Goal: Contribute content: Contribute content

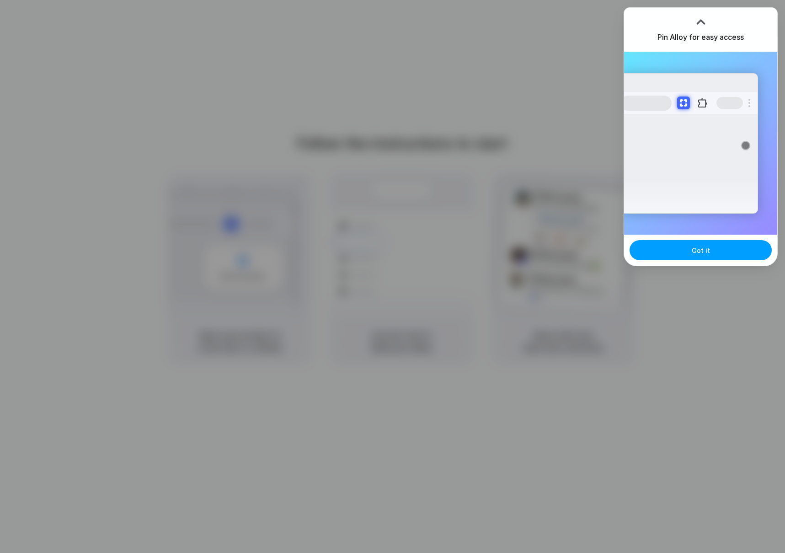
click at [698, 258] on button "Got it" at bounding box center [701, 250] width 142 height 20
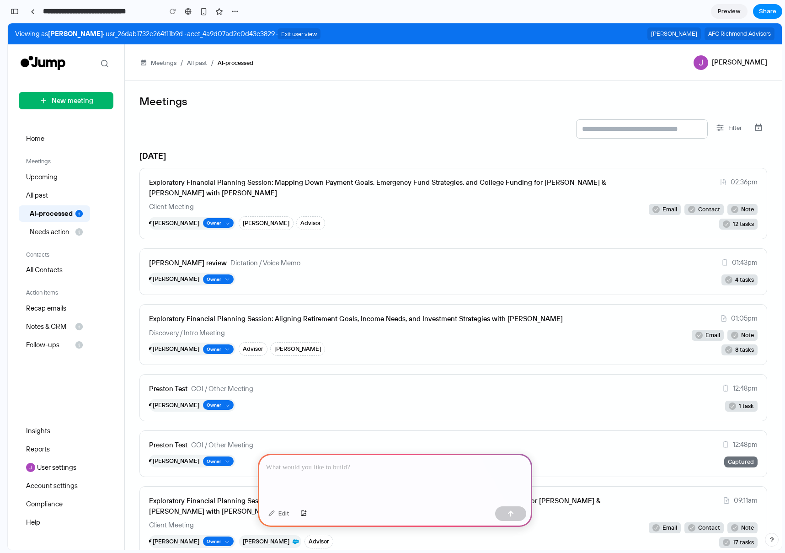
click at [333, 467] on p at bounding box center [395, 467] width 258 height 11
click at [55, 434] on link "Insights" at bounding box center [52, 431] width 66 height 16
click at [42, 432] on p "Insights" at bounding box center [38, 430] width 24 height 11
click at [43, 427] on p "Insights" at bounding box center [38, 430] width 24 height 11
click at [48, 428] on p "Insights" at bounding box center [38, 430] width 24 height 11
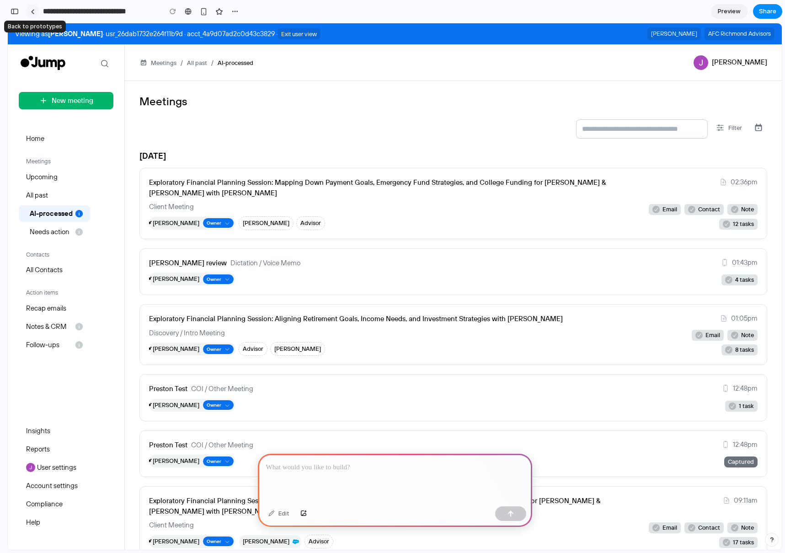
click at [34, 10] on link at bounding box center [33, 12] width 14 height 14
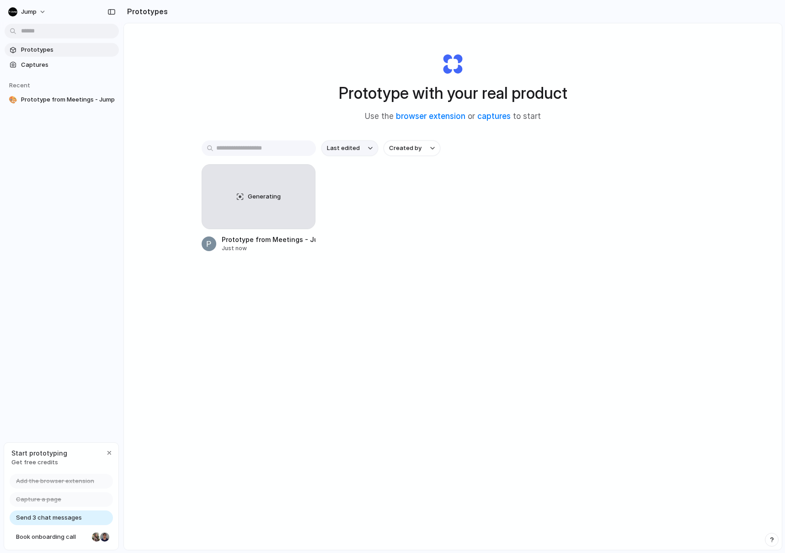
click at [352, 151] on span "Last edited" at bounding box center [343, 148] width 33 height 9
click at [355, 149] on div "Last edited Last created Alphabetical" at bounding box center [392, 276] width 785 height 553
click at [34, 51] on span "Prototypes" at bounding box center [68, 49] width 94 height 9
click at [355, 194] on div "Generating Prototype from Meetings - Jump Just now" at bounding box center [453, 208] width 503 height 88
click at [51, 67] on span "Captures" at bounding box center [68, 64] width 94 height 9
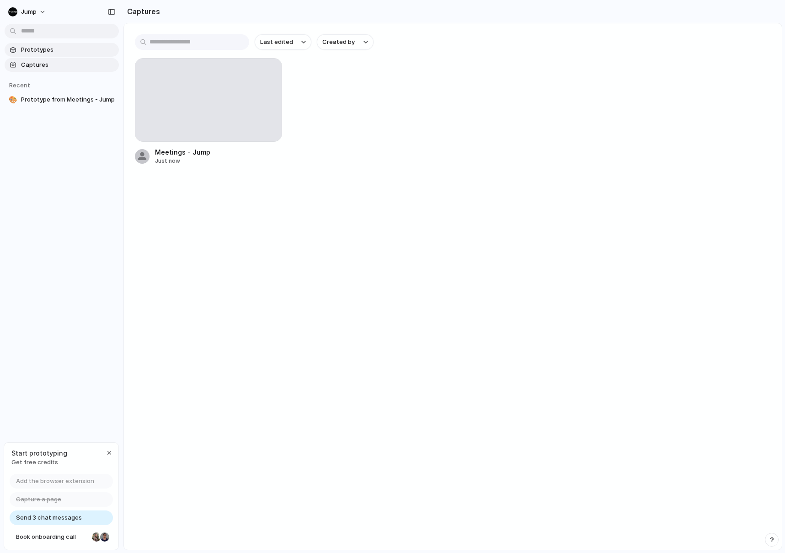
click at [55, 52] on span "Prototypes" at bounding box center [68, 49] width 94 height 9
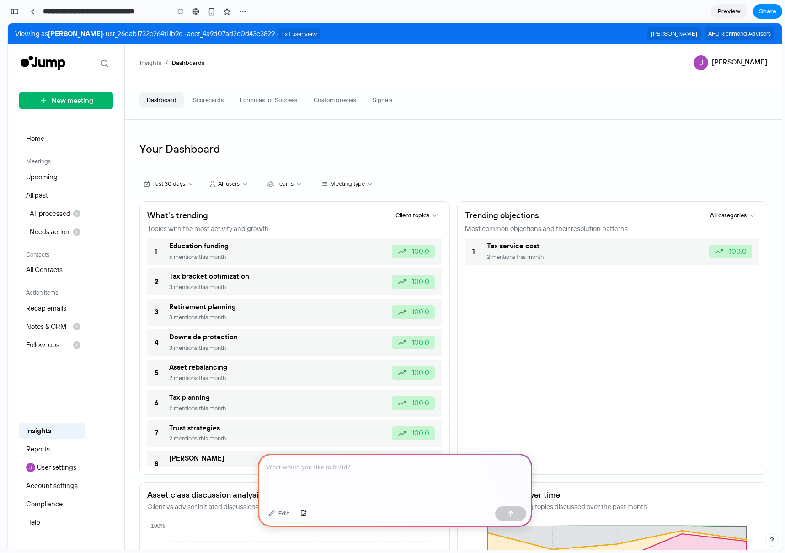
click at [337, 469] on p at bounding box center [395, 467] width 258 height 11
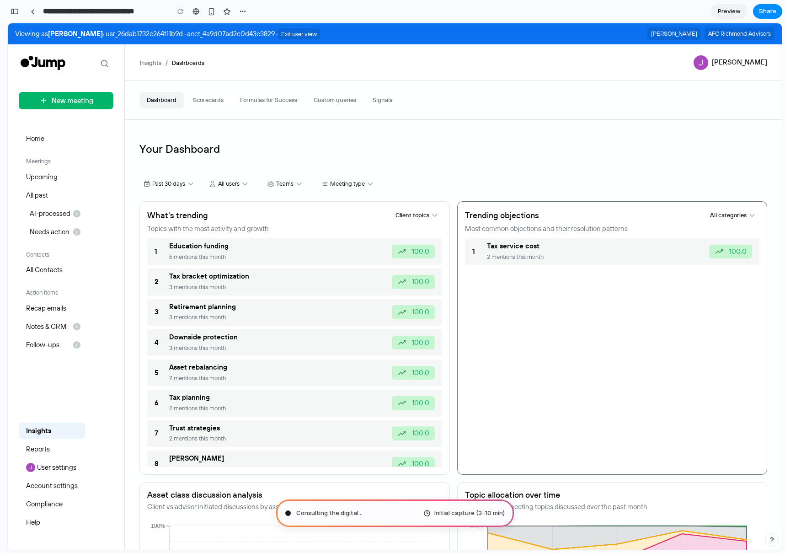
type input "**********"
